Goal: Task Accomplishment & Management: Manage account settings

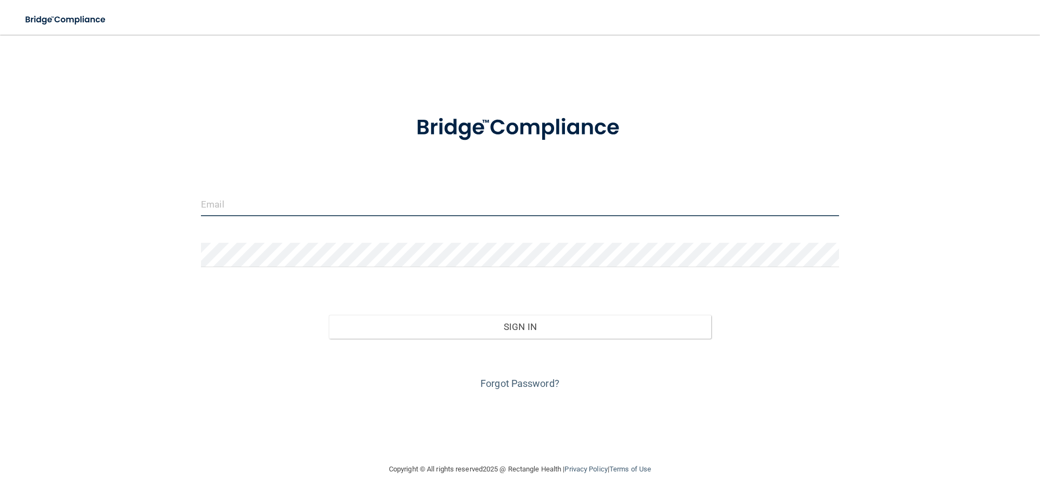
click at [333, 207] on input "email" at bounding box center [520, 204] width 638 height 24
click at [284, 204] on input "email" at bounding box center [520, 204] width 638 height 24
type input "[EMAIL_ADDRESS][DOMAIN_NAME]"
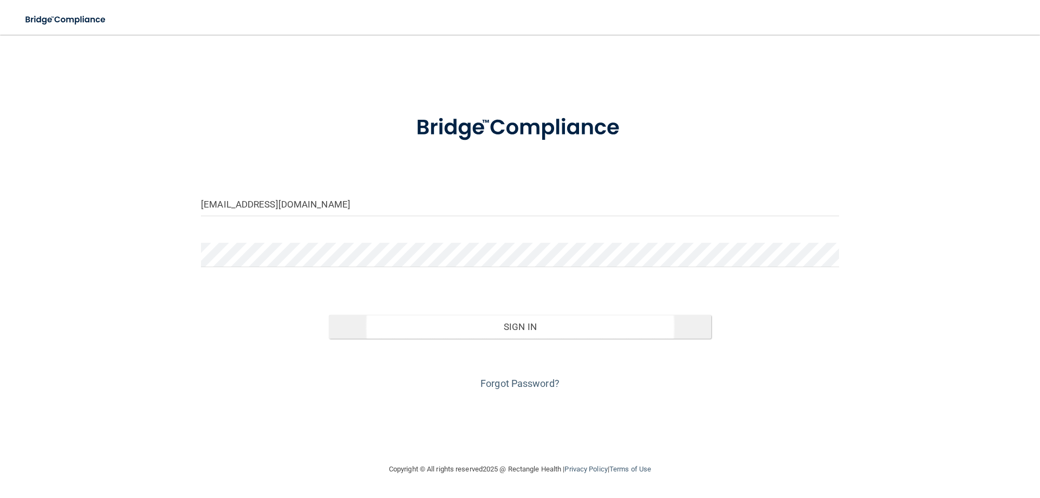
click at [490, 336] on div "Invalid email/password. You don't have permission to access that page. Sign In …" at bounding box center [520, 342] width 654 height 99
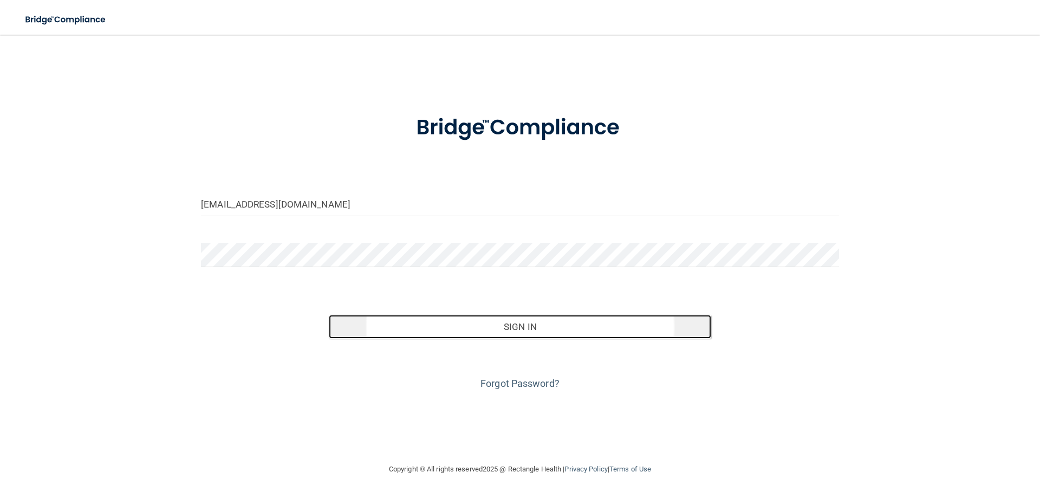
click at [486, 325] on button "Sign In" at bounding box center [520, 327] width 383 height 24
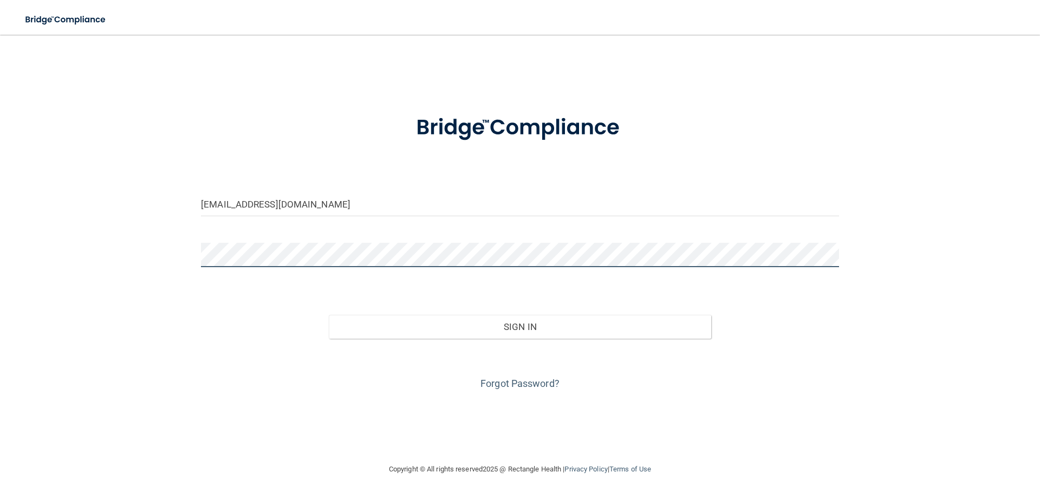
click at [329, 315] on button "Sign In" at bounding box center [520, 327] width 383 height 24
